Goal: Task Accomplishment & Management: Manage account settings

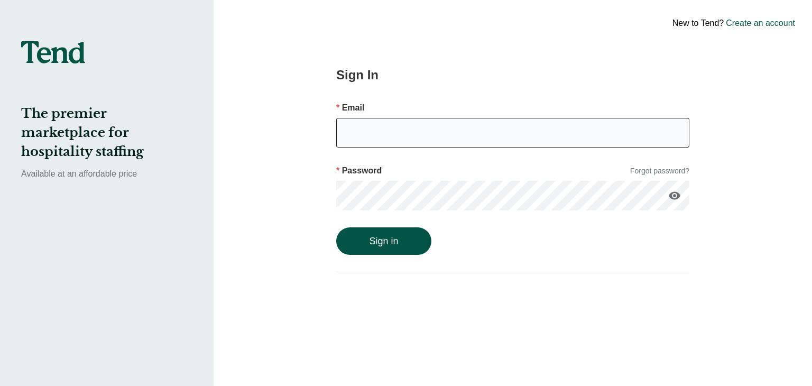
click at [439, 143] on input "email" at bounding box center [512, 133] width 353 height 30
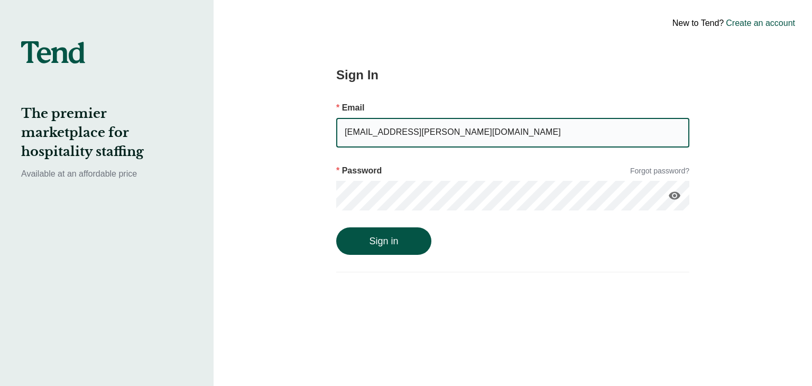
type input "[EMAIL_ADDRESS][PERSON_NAME][DOMAIN_NAME]"
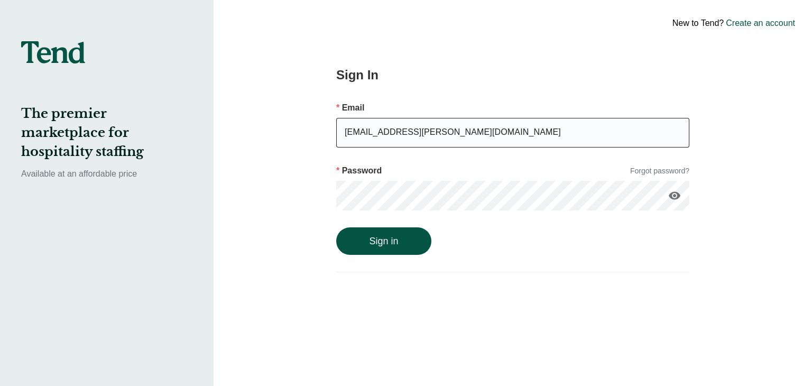
click at [336, 227] on button "Sign in" at bounding box center [383, 240] width 95 height 27
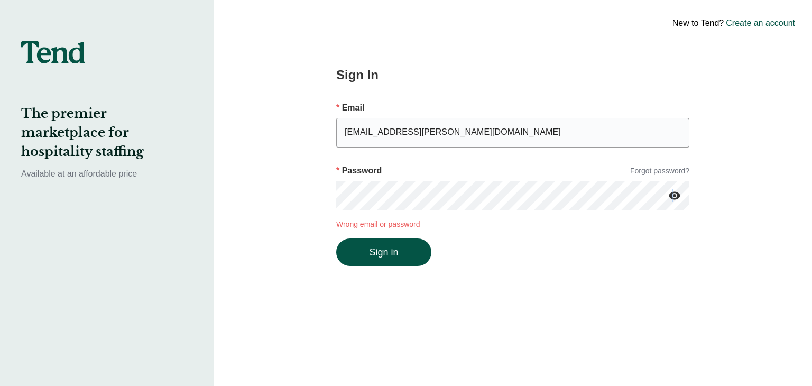
click at [672, 198] on icon "visibility" at bounding box center [674, 195] width 13 height 13
click at [397, 246] on button "Sign in" at bounding box center [383, 251] width 95 height 27
click at [279, 191] on div "New to Tend? Create an account Sign In Email [EMAIL_ADDRESS][PERSON_NAME][DOMAI…" at bounding box center [513, 193] width 599 height 386
click at [336, 238] on button "Sign in" at bounding box center [383, 251] width 95 height 27
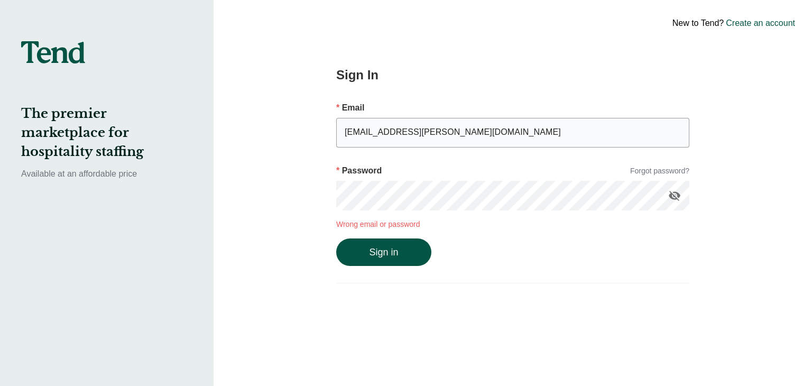
click at [336, 238] on button "Sign in" at bounding box center [383, 251] width 95 height 27
click at [672, 171] on link "Forgot password?" at bounding box center [659, 171] width 59 height 11
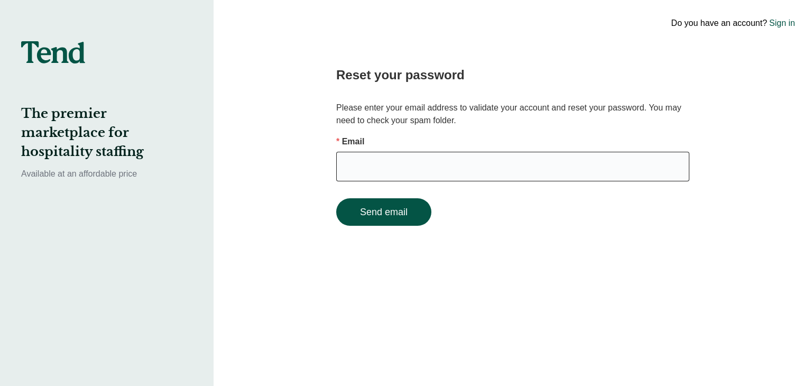
click at [468, 166] on input "email" at bounding box center [512, 167] width 353 height 30
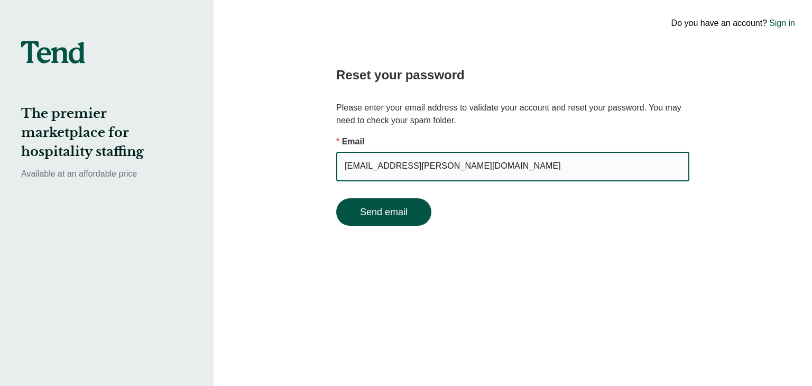
type input "[EMAIL_ADDRESS][PERSON_NAME][DOMAIN_NAME]"
click at [336, 198] on button "Send email" at bounding box center [383, 211] width 95 height 27
